Goal: Contribute content

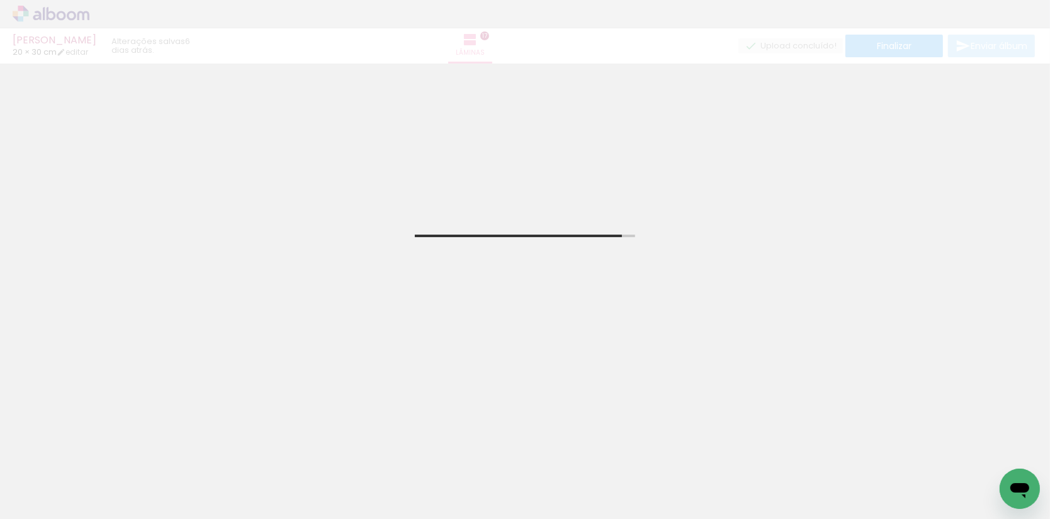
click at [36, 500] on span "Adicionar Fotos" at bounding box center [45, 502] width 38 height 14
click at [0, 0] on input "file" at bounding box center [0, 0] width 0 height 0
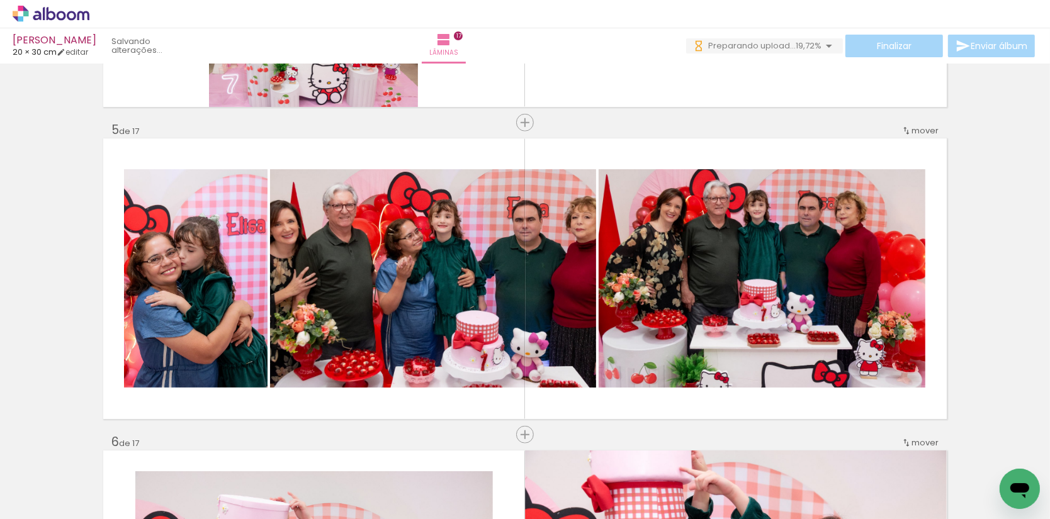
scroll to position [1213, 0]
